Goal: Task Accomplishment & Management: Use online tool/utility

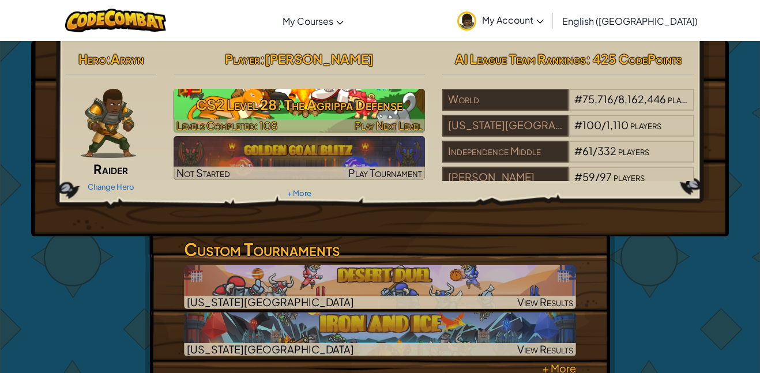
click at [377, 107] on h3 "CS2 Level 28: The Agrippa Defense" at bounding box center [300, 105] width 252 height 26
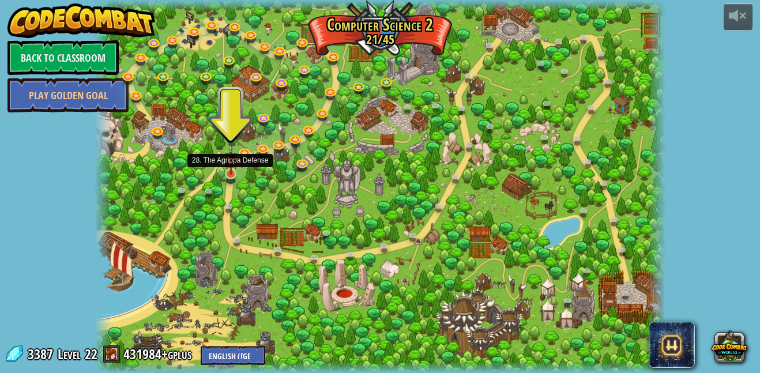
click at [236, 170] on img at bounding box center [230, 159] width 13 height 31
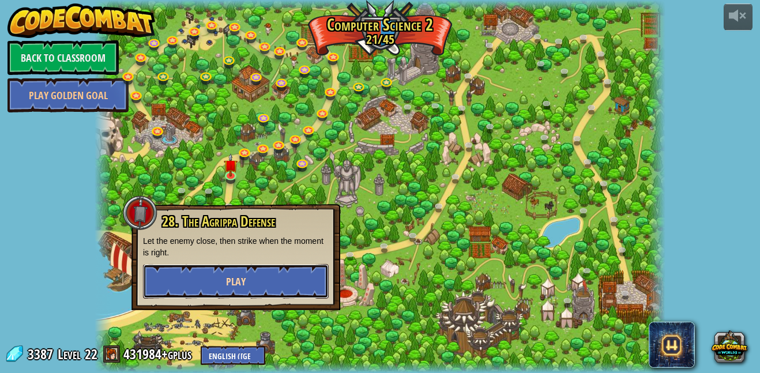
click at [243, 288] on span "Play" at bounding box center [236, 282] width 20 height 14
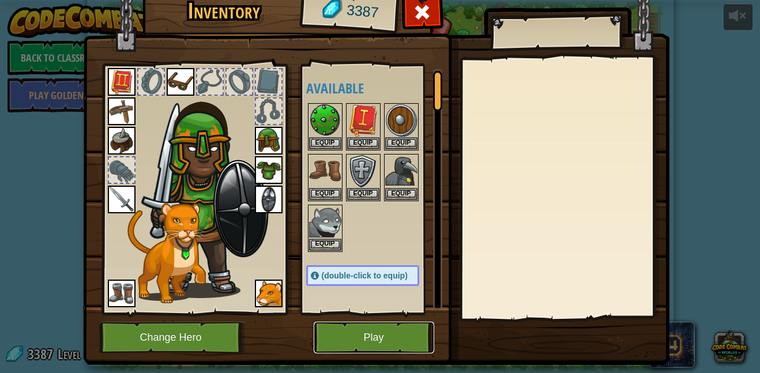
click at [337, 342] on button "Play" at bounding box center [374, 338] width 121 height 32
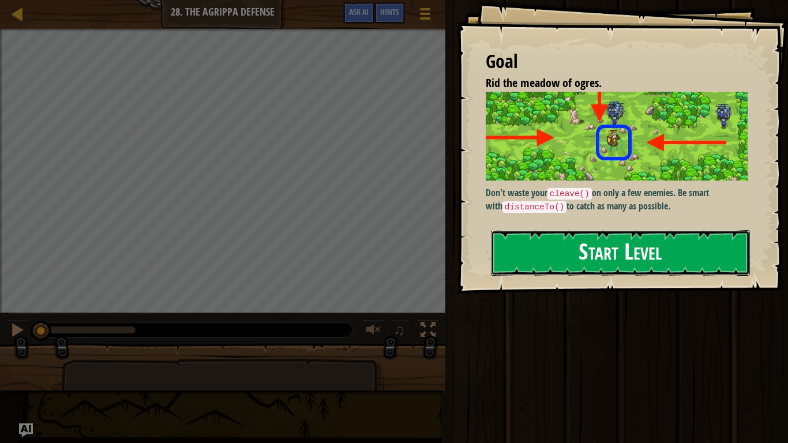
click at [688, 230] on button "Start Level" at bounding box center [620, 253] width 259 height 46
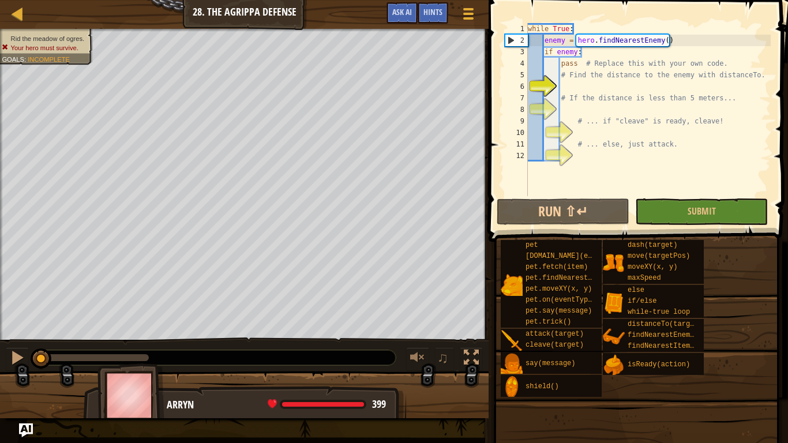
type textarea "while True:"
click at [700, 87] on div "while True : enemy = hero . findNearestEnemy ( ) if enemy : pass # Replace this…" at bounding box center [648, 121] width 245 height 196
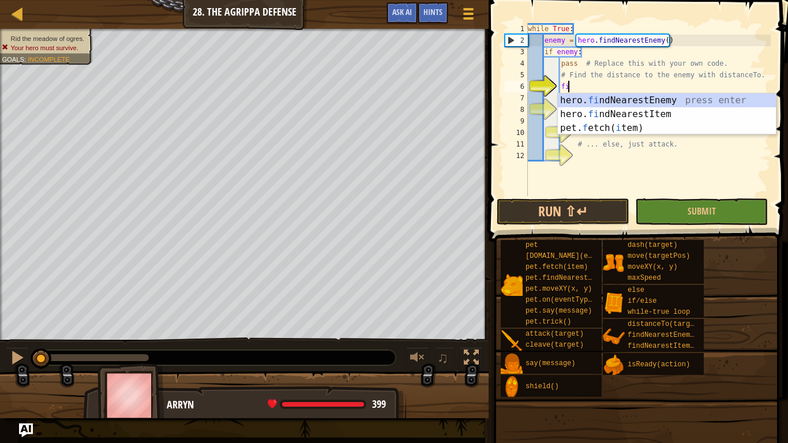
type textarea "fin"
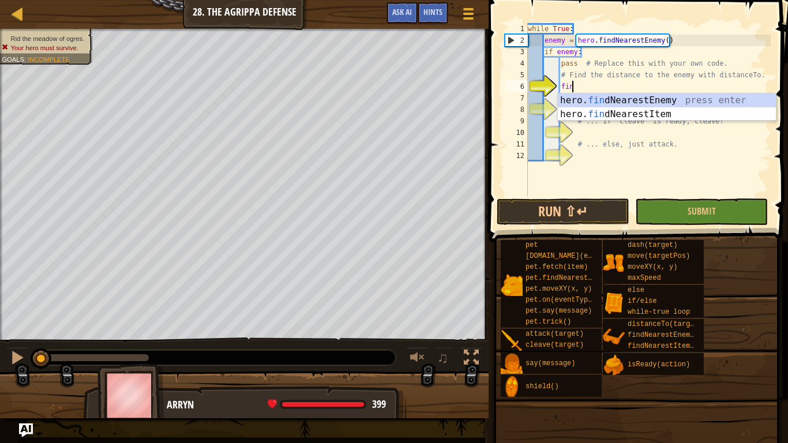
scroll to position [5, 6]
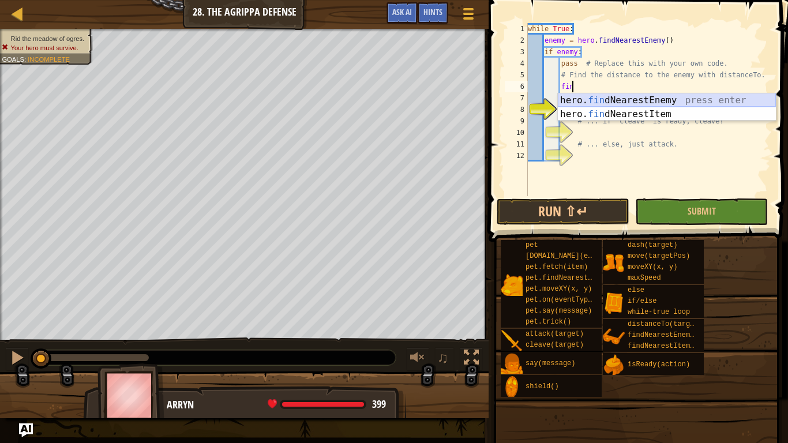
click at [729, 97] on div "hero. fin dNearestEnemy press enter hero. fin dNearestItem press enter" at bounding box center [667, 120] width 218 height 55
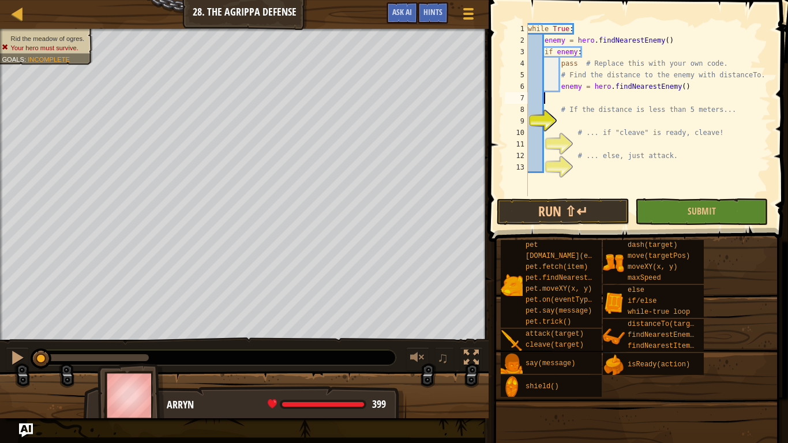
scroll to position [5, 0]
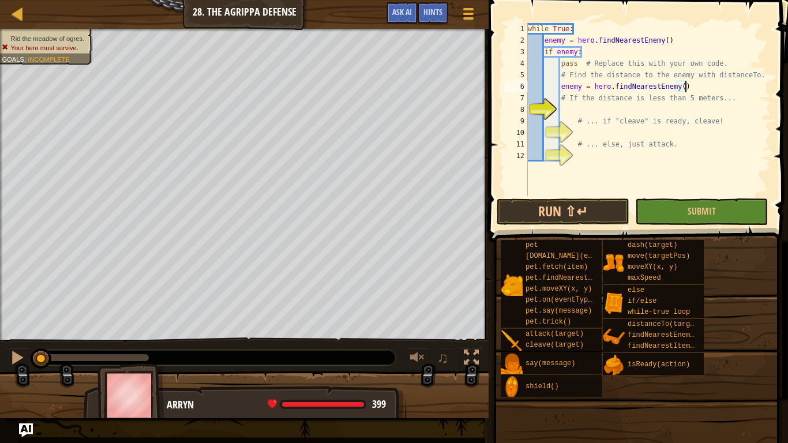
click at [594, 119] on div "while True : enemy = hero . findNearestEnemy ( ) if enemy : pass # Replace this…" at bounding box center [648, 121] width 245 height 196
type textarea "# ... if "cleave" is ready, cleave!"
click at [579, 112] on div "while True : enemy = hero . findNearestEnemy ( ) if enemy : pass # Replace this…" at bounding box center [648, 121] width 245 height 196
type textarea "elif distance < 5"
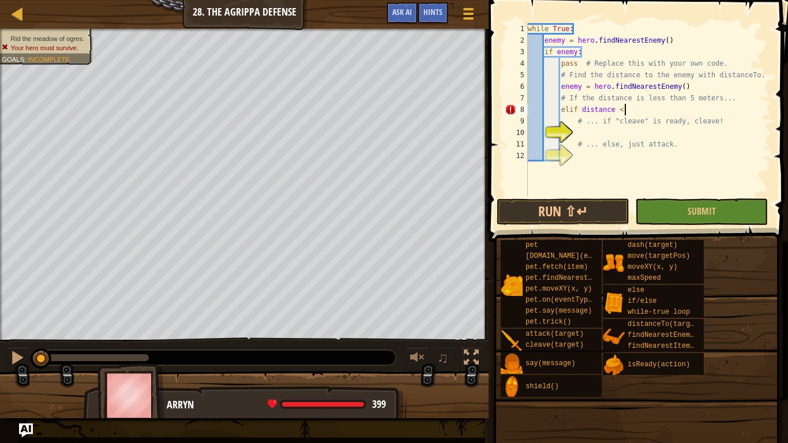
scroll to position [5, 14]
click at [603, 136] on div "while True : enemy = hero . findNearestEnemy ( ) if enemy : pass # Replace this…" at bounding box center [648, 121] width 245 height 196
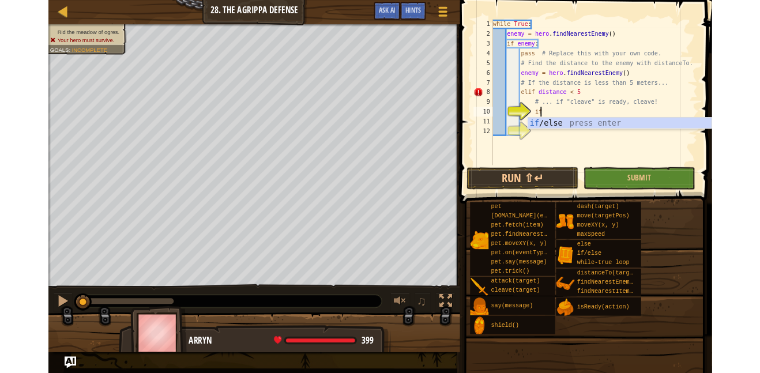
scroll to position [5, 7]
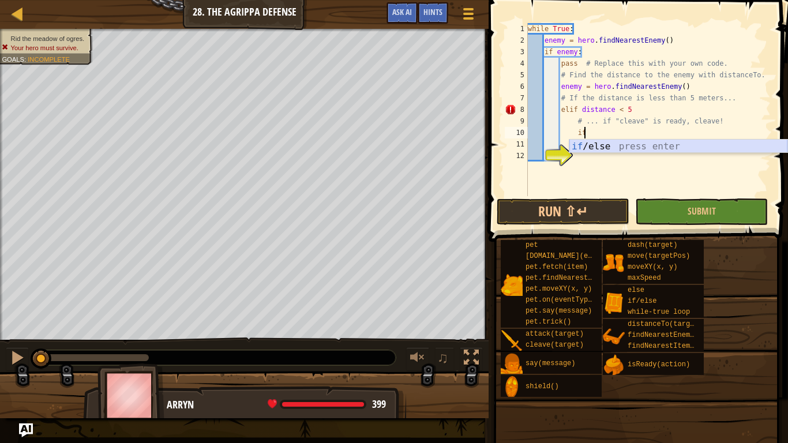
click at [614, 148] on div "if /else press enter" at bounding box center [678, 161] width 218 height 42
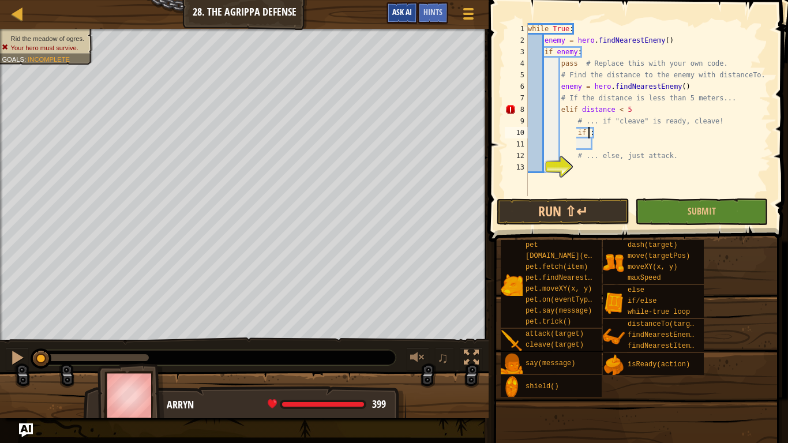
type textarea "if :"
click at [408, 8] on span "Ask AI" at bounding box center [402, 11] width 20 height 11
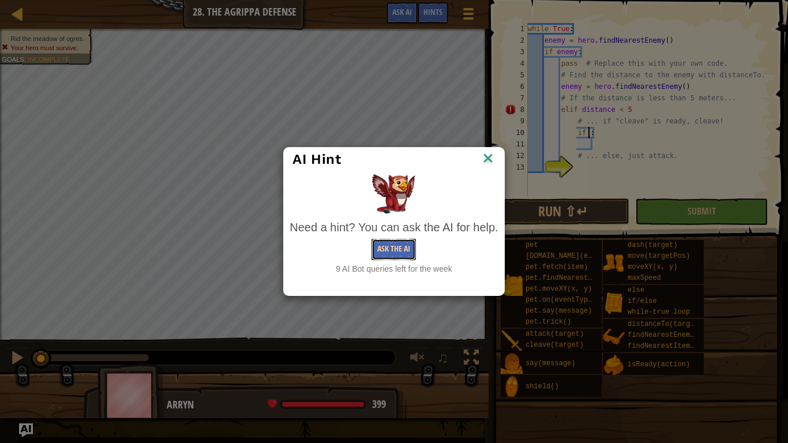
click at [404, 245] on button "Ask the AI" at bounding box center [394, 249] width 44 height 21
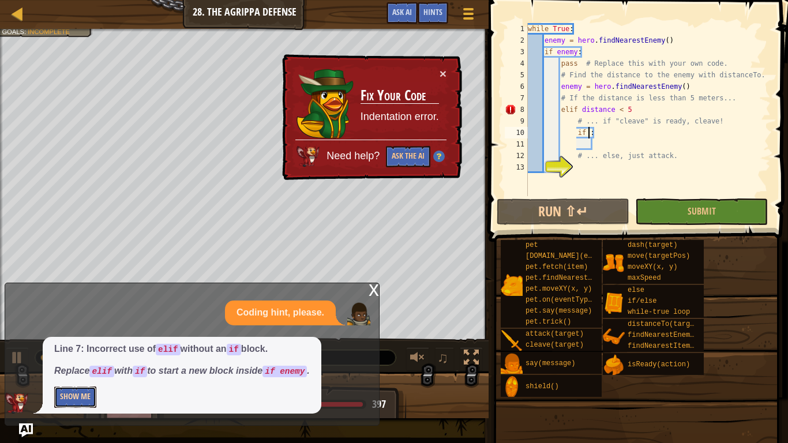
click at [70, 373] on button "Show Me" at bounding box center [75, 397] width 42 height 21
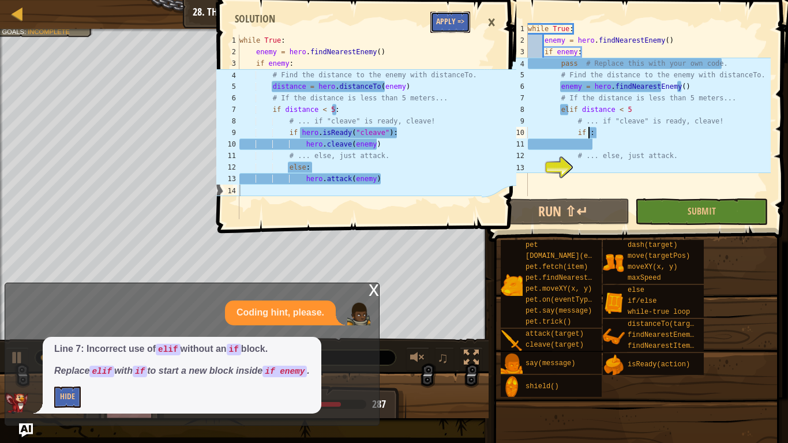
click at [437, 22] on button "Apply =>" at bounding box center [450, 22] width 40 height 21
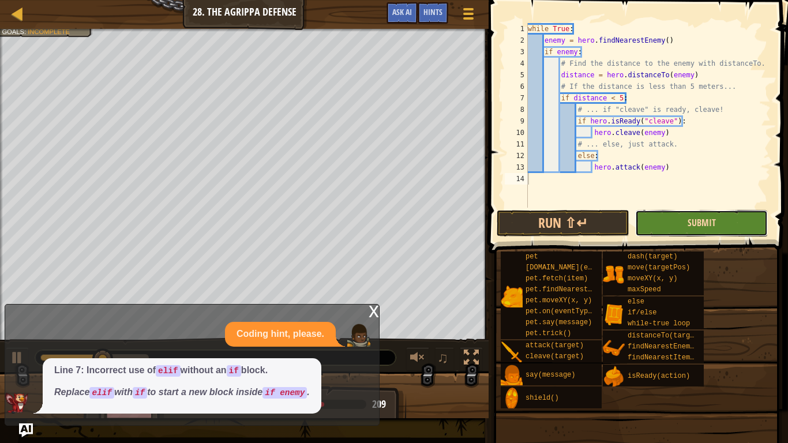
click at [714, 220] on span "Submit" at bounding box center [702, 222] width 28 height 13
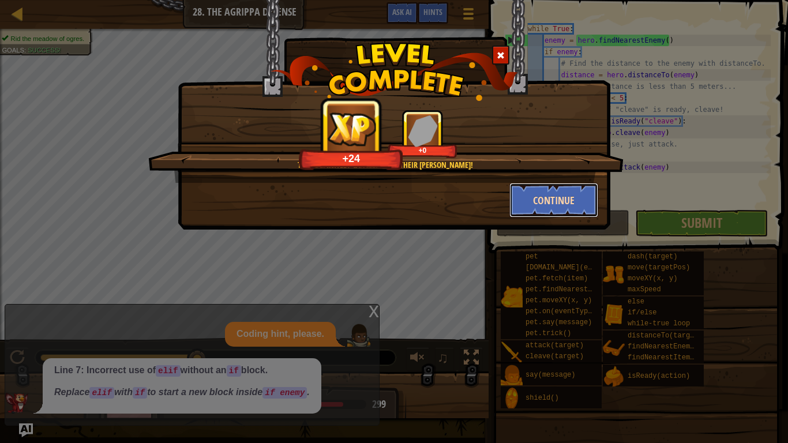
click at [564, 194] on button "Continue" at bounding box center [553, 200] width 89 height 35
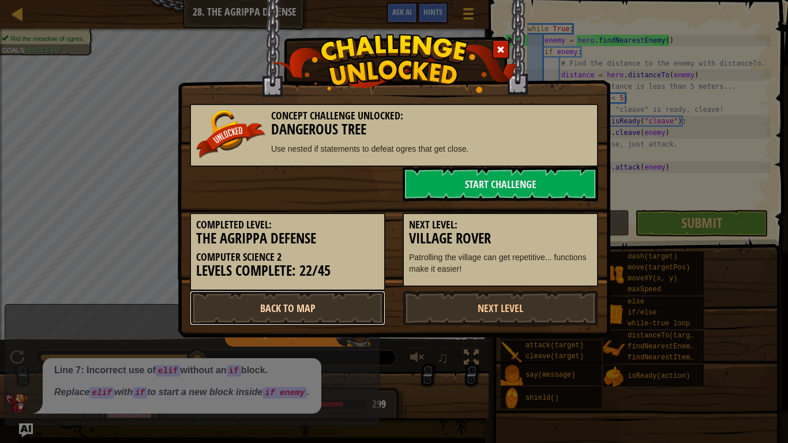
click at [347, 295] on link "Back to Map" at bounding box center [288, 308] width 196 height 35
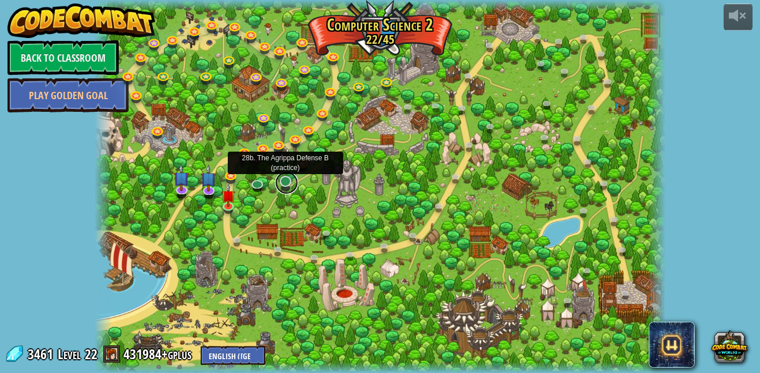
click at [281, 181] on link at bounding box center [286, 182] width 23 height 23
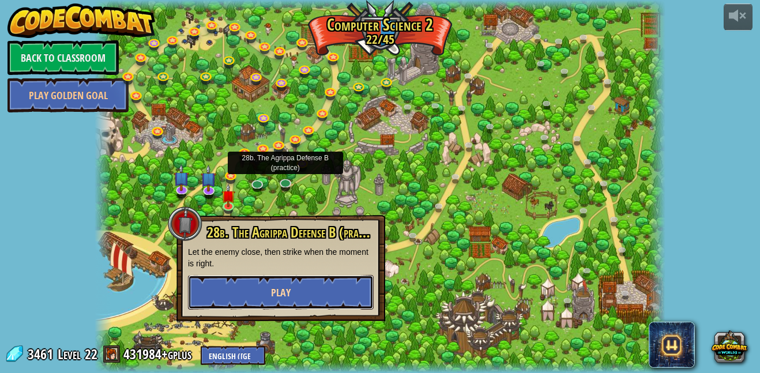
click at [319, 301] on button "Play" at bounding box center [281, 292] width 186 height 35
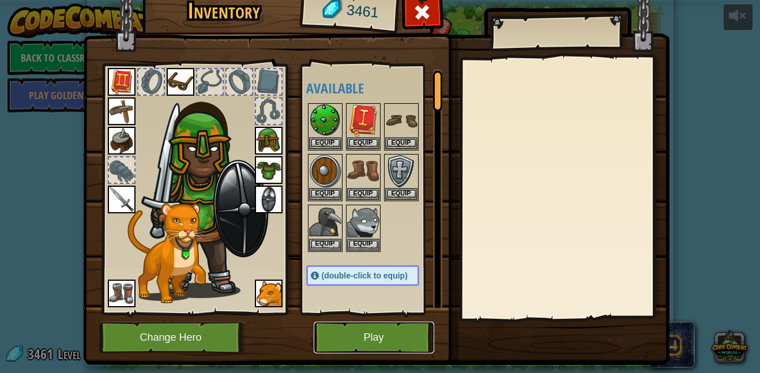
click at [371, 342] on button "Play" at bounding box center [374, 338] width 121 height 32
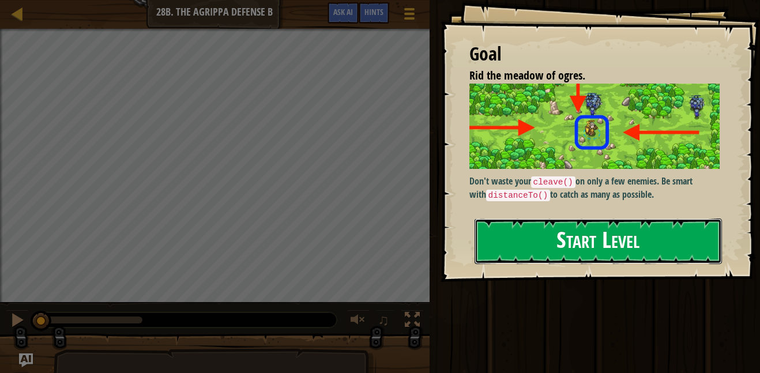
click at [519, 252] on button "Start Level" at bounding box center [598, 242] width 247 height 46
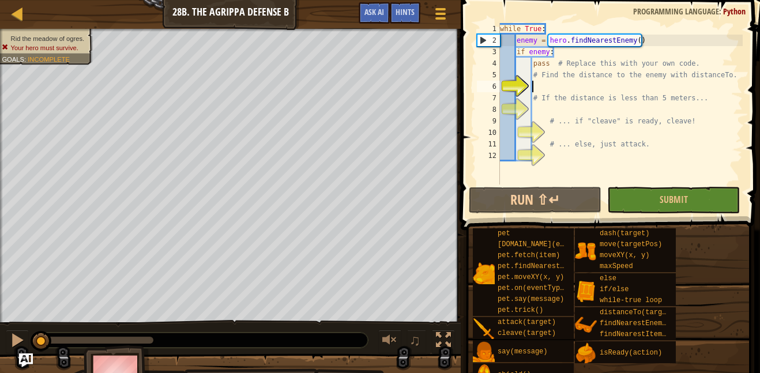
click at [627, 130] on div "while True : enemy = hero . findNearestEnemy ( ) if enemy : pass # Replace this…" at bounding box center [620, 115] width 245 height 185
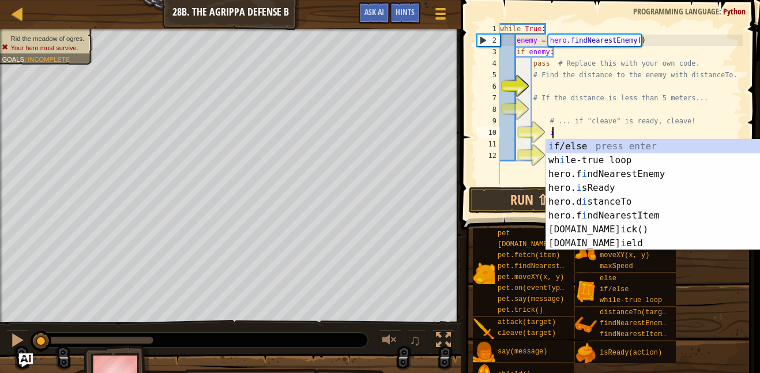
scroll to position [5, 7]
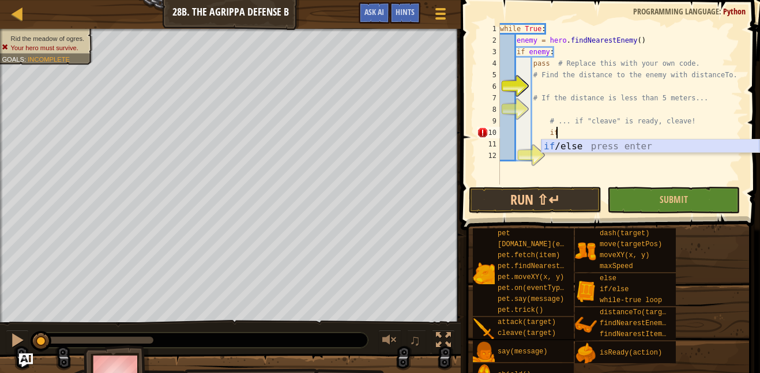
click at [614, 144] on div "if /else press enter" at bounding box center [651, 161] width 218 height 42
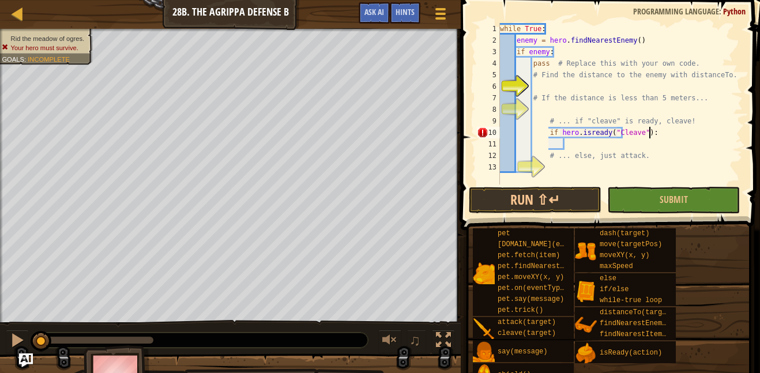
scroll to position [5, 21]
click at [622, 137] on div "while True : enemy = hero . findNearestEnemy ( ) if enemy : pass # Replace this…" at bounding box center [620, 115] width 245 height 185
click at [616, 136] on div "while True : enemy = hero . findNearestEnemy ( ) if enemy : pass # Replace this…" at bounding box center [620, 115] width 245 height 185
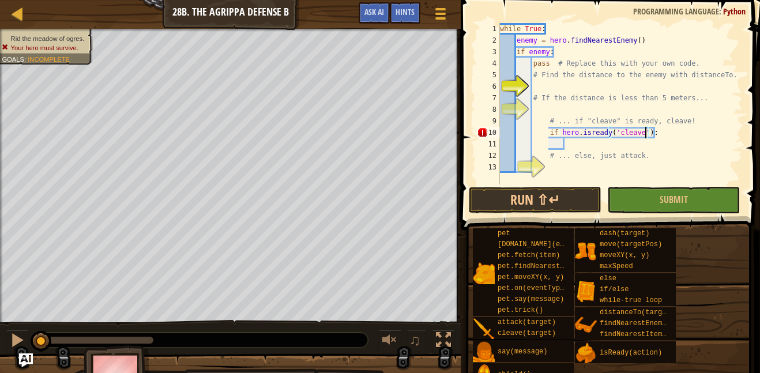
type textarea "if hero.isready('cleave'):"
click at [566, 171] on div "while True : enemy = hero . findNearestEnemy ( ) if enemy : pass # Replace this…" at bounding box center [620, 115] width 245 height 185
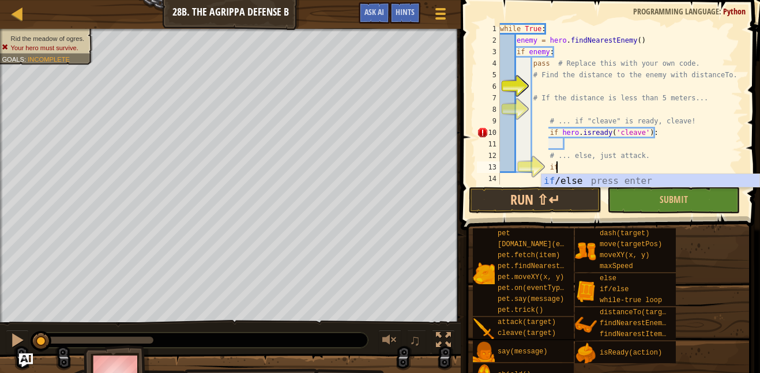
scroll to position [5, 7]
click at [565, 176] on div "if /else press enter" at bounding box center [651, 195] width 218 height 42
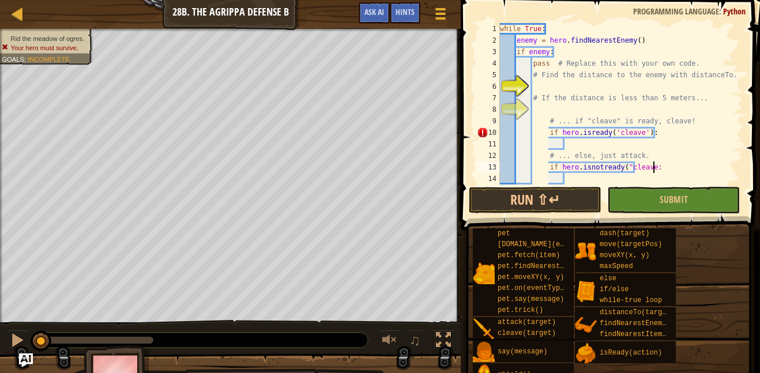
scroll to position [5, 22]
click at [646, 131] on div "while True : enemy = hero . findNearestEnemy ( ) if enemy : pass # Replace this…" at bounding box center [620, 115] width 245 height 185
click at [618, 132] on div "while True : enemy = hero . findNearestEnemy ( ) if enemy : pass # Replace this…" at bounding box center [620, 115] width 245 height 185
type textarea "if hero.isready("cleave"):"
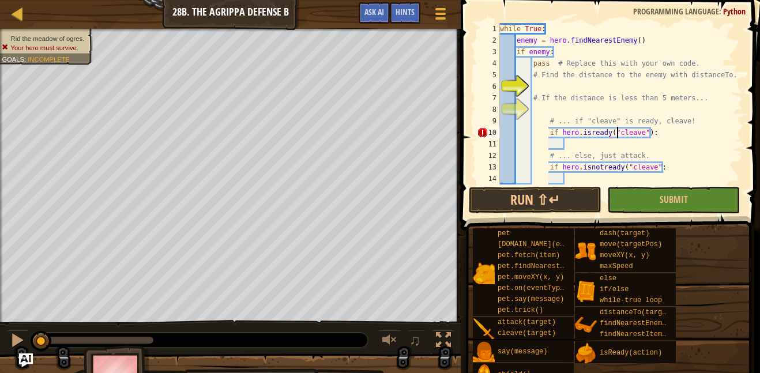
scroll to position [5, 17]
click at [602, 175] on div "while True : enemy = hero . findNearestEnemy ( ) if enemy : pass # Replace this…" at bounding box center [620, 115] width 245 height 185
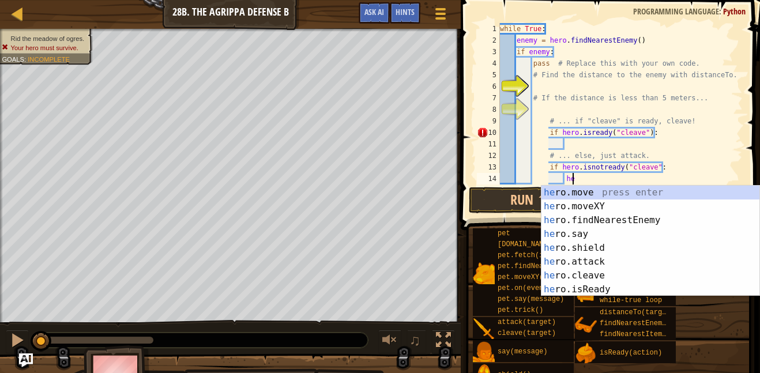
scroll to position [5, 11]
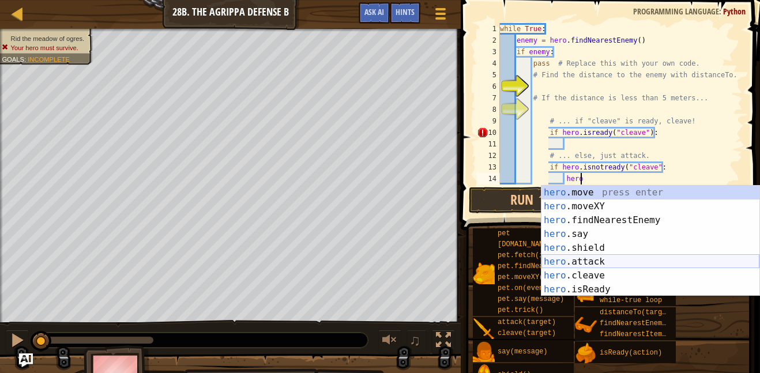
click at [621, 260] on div "hero .move press enter hero .moveXY press enter hero .findNearestEnemy press en…" at bounding box center [651, 255] width 218 height 138
type textarea "hero.attack(enemy)"
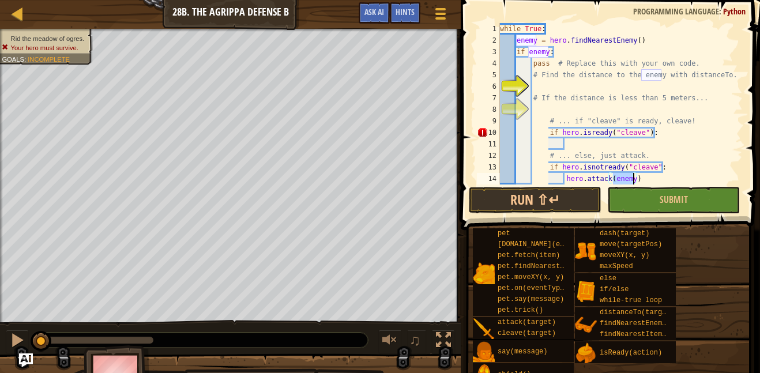
click at [545, 107] on div "while True : enemy = hero . findNearestEnemy ( ) if enemy : pass # Replace this…" at bounding box center [620, 115] width 245 height 185
type textarea "i"
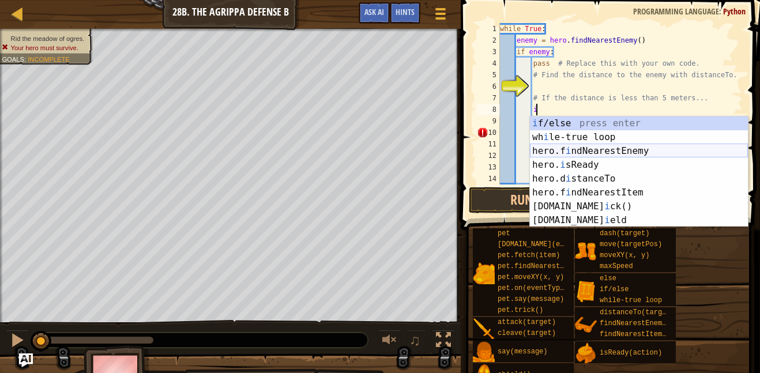
click at [596, 145] on div "i f/else press enter wh i le-true loop press enter hero.f i ndNearestEnemy pres…" at bounding box center [639, 186] width 218 height 138
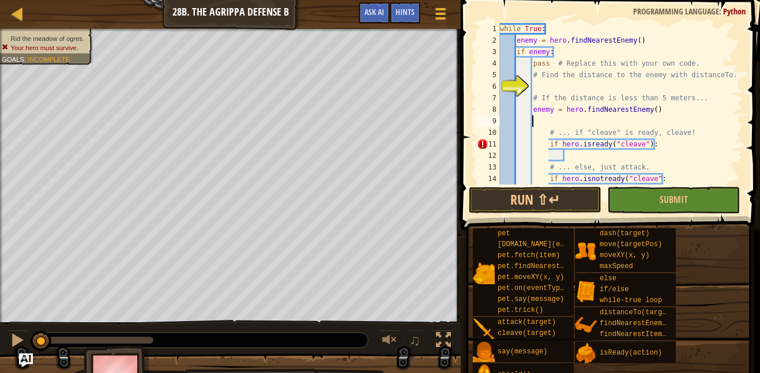
click at [548, 88] on div "while True : enemy = hero . findNearestEnemy ( ) if enemy : pass # Replace this…" at bounding box center [620, 115] width 245 height 185
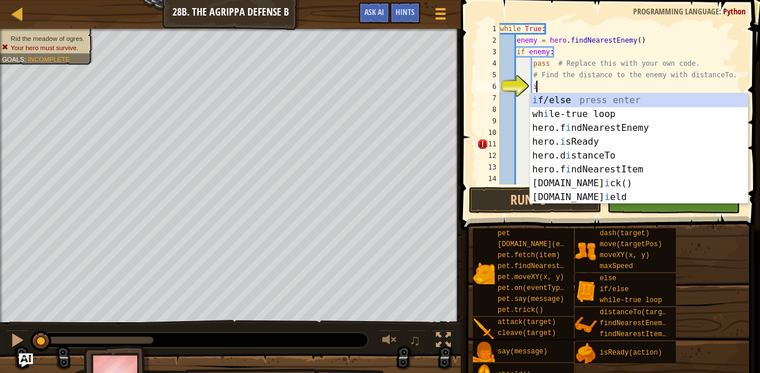
scroll to position [5, 5]
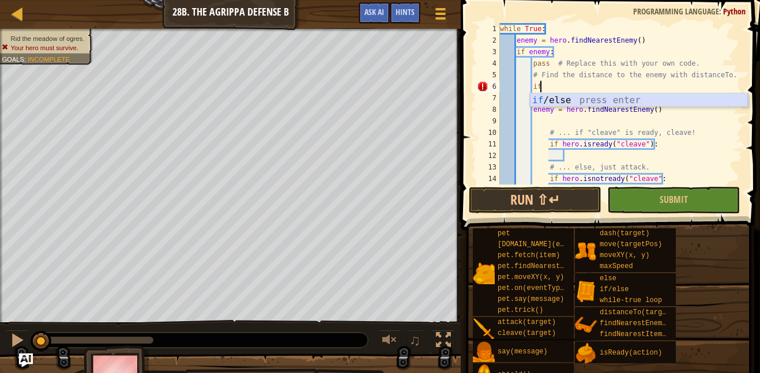
type textarea "i"
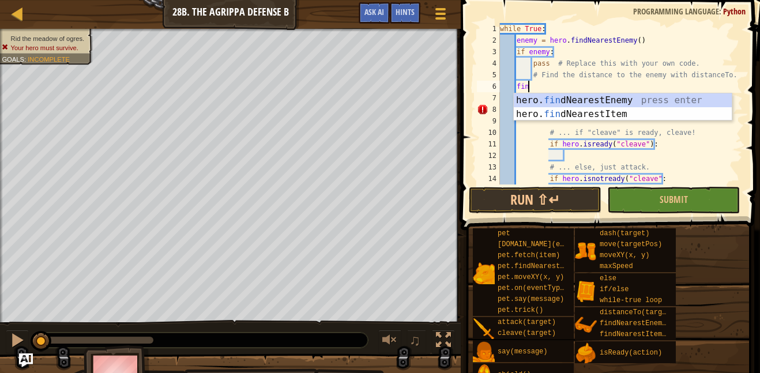
scroll to position [5, 4]
type textarea "find"
click at [610, 100] on div "hero. find NearestEnemy press enter hero. find NearestItem press enter" at bounding box center [623, 120] width 218 height 55
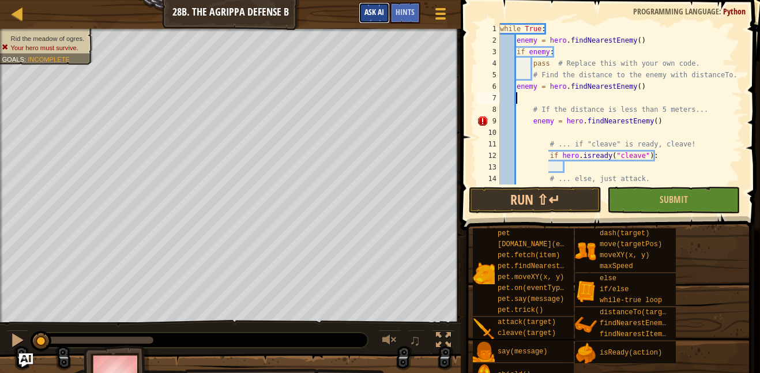
click at [375, 13] on span "Ask AI" at bounding box center [375, 11] width 20 height 11
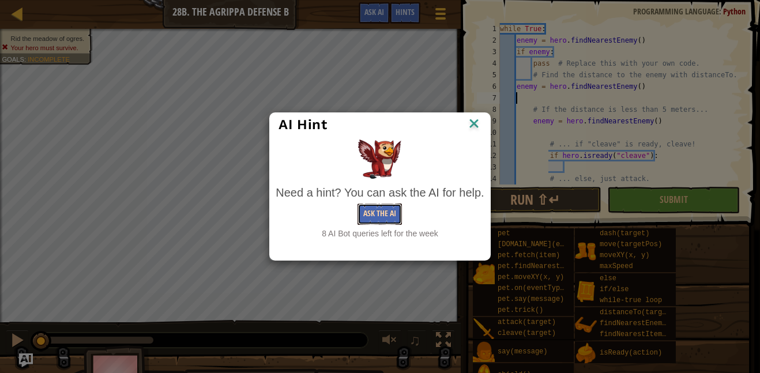
click at [384, 208] on button "Ask the AI" at bounding box center [380, 214] width 44 height 21
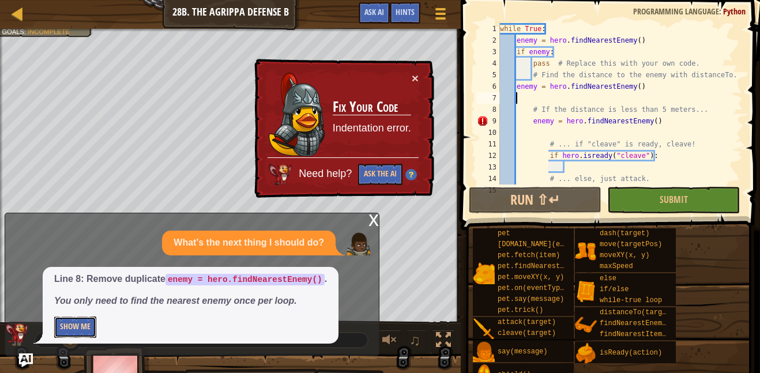
click at [76, 331] on button "Show Me" at bounding box center [75, 327] width 42 height 21
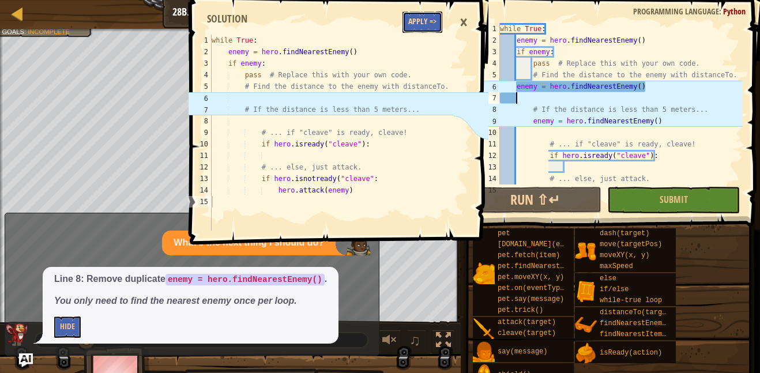
click at [412, 22] on button "Apply =>" at bounding box center [423, 22] width 40 height 21
